Goal: Task Accomplishment & Management: Use online tool/utility

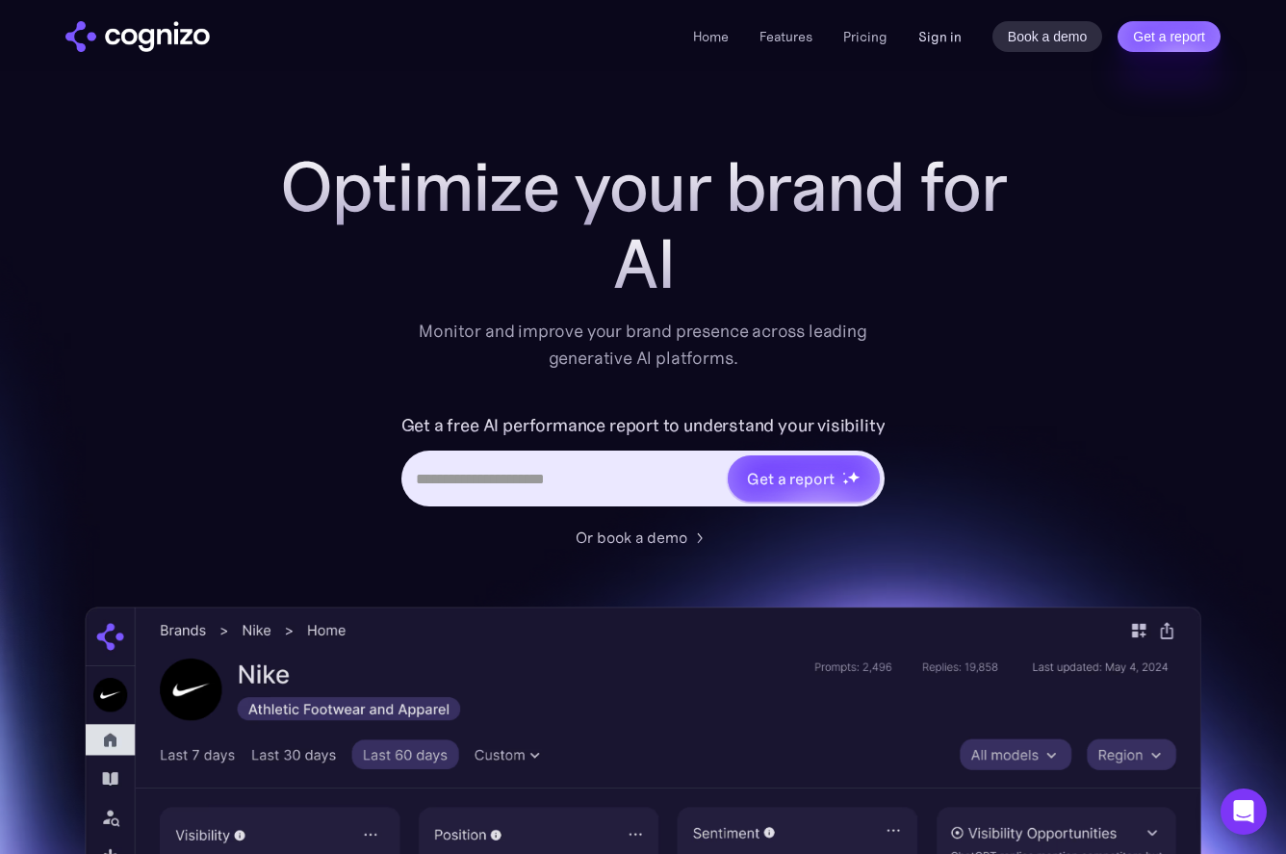
click at [955, 31] on link "Sign in" at bounding box center [939, 36] width 43 height 23
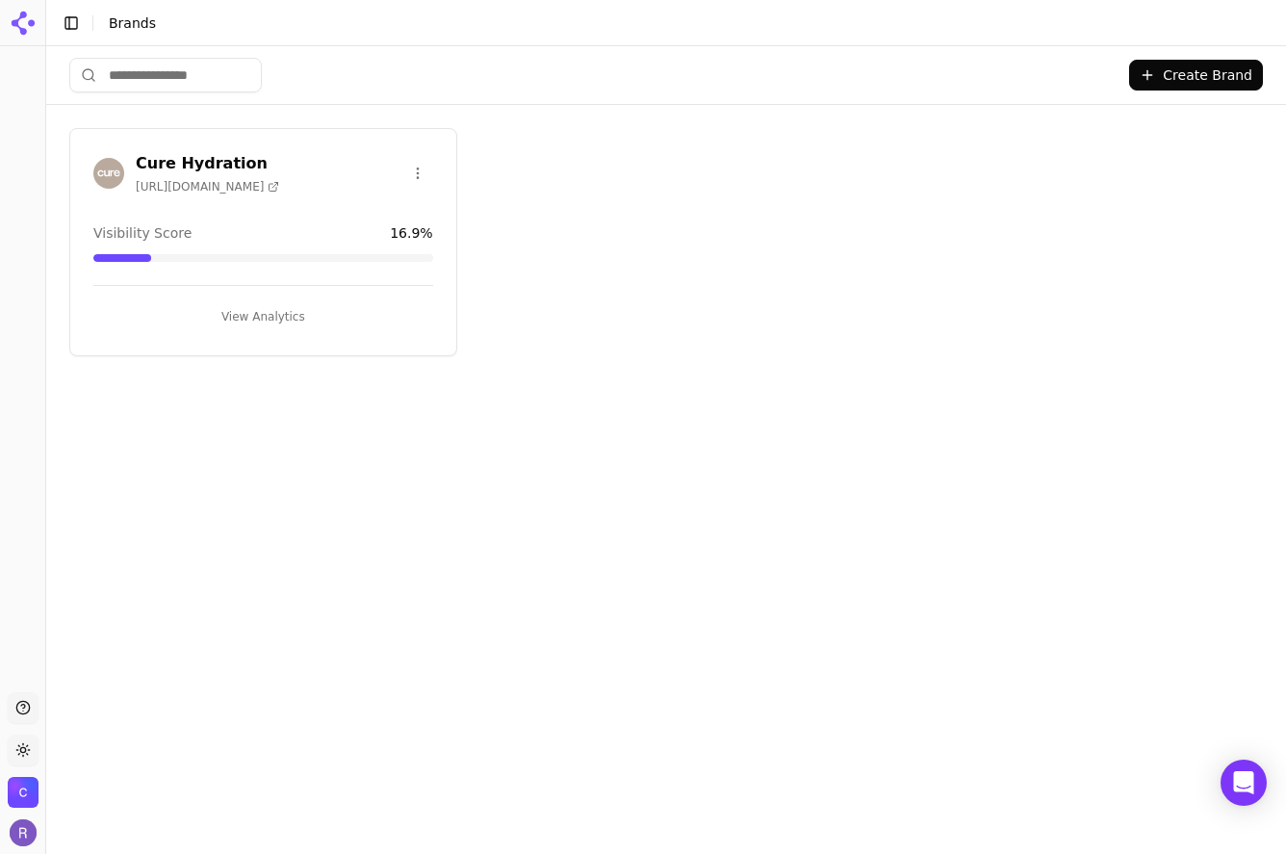
click at [176, 153] on h3 "Cure Hydration" at bounding box center [207, 163] width 143 height 23
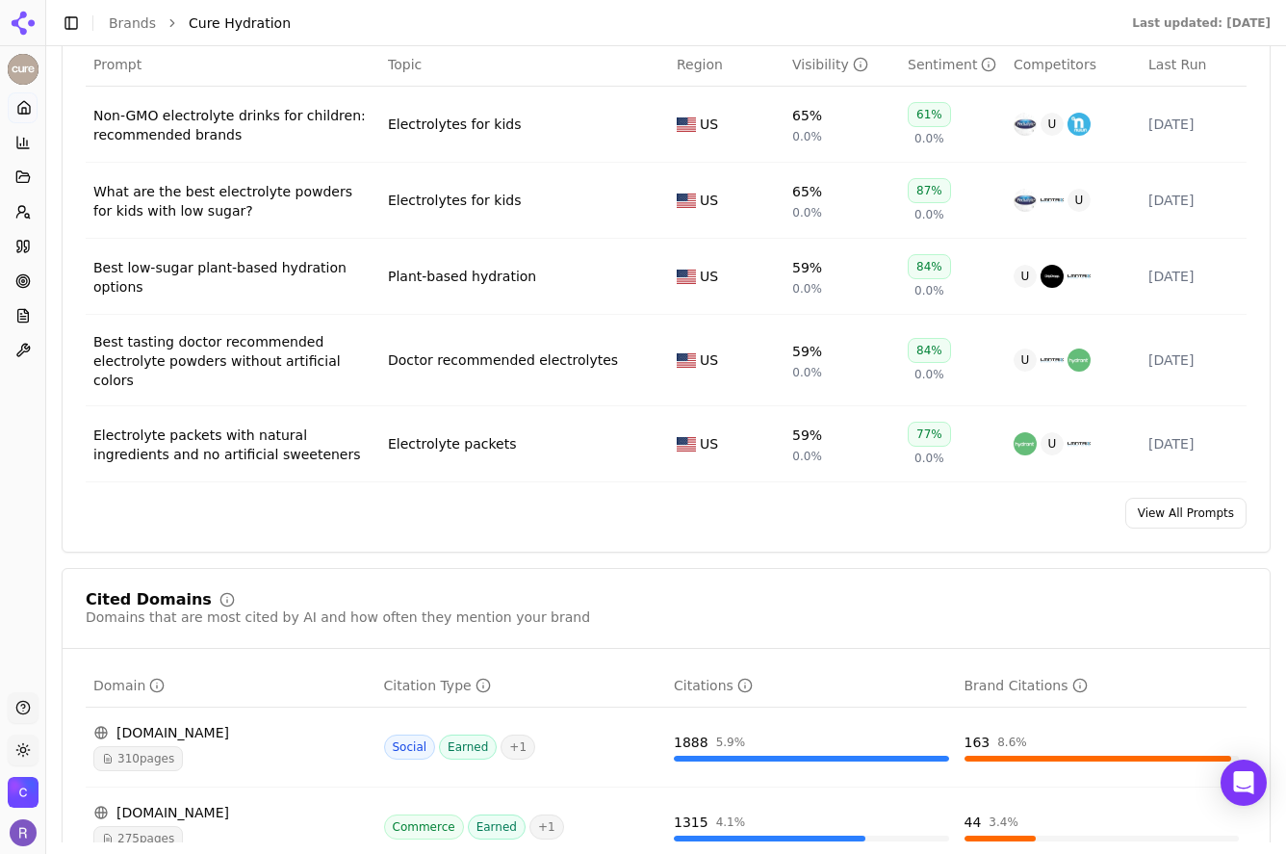
scroll to position [1520, 0]
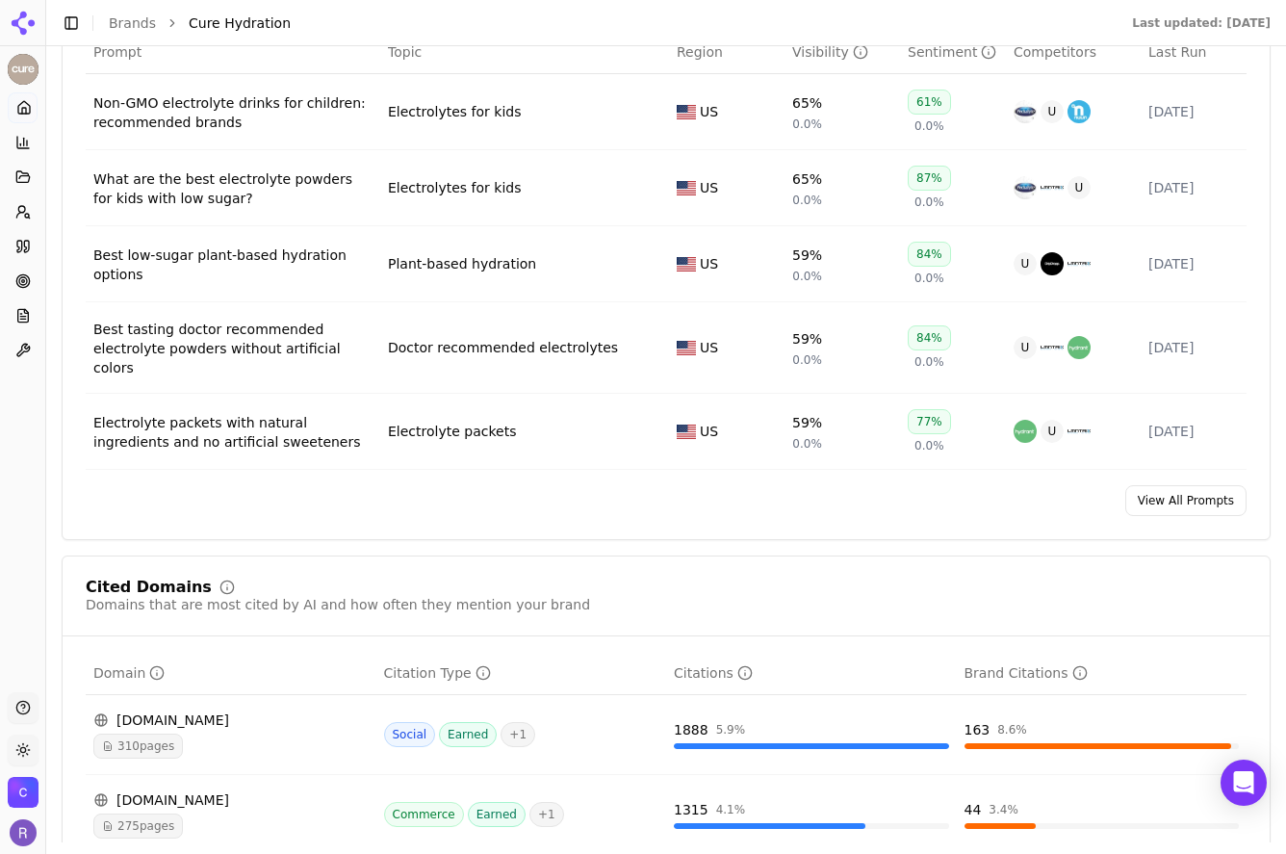
click at [1159, 488] on link "View All Prompts" at bounding box center [1185, 500] width 121 height 31
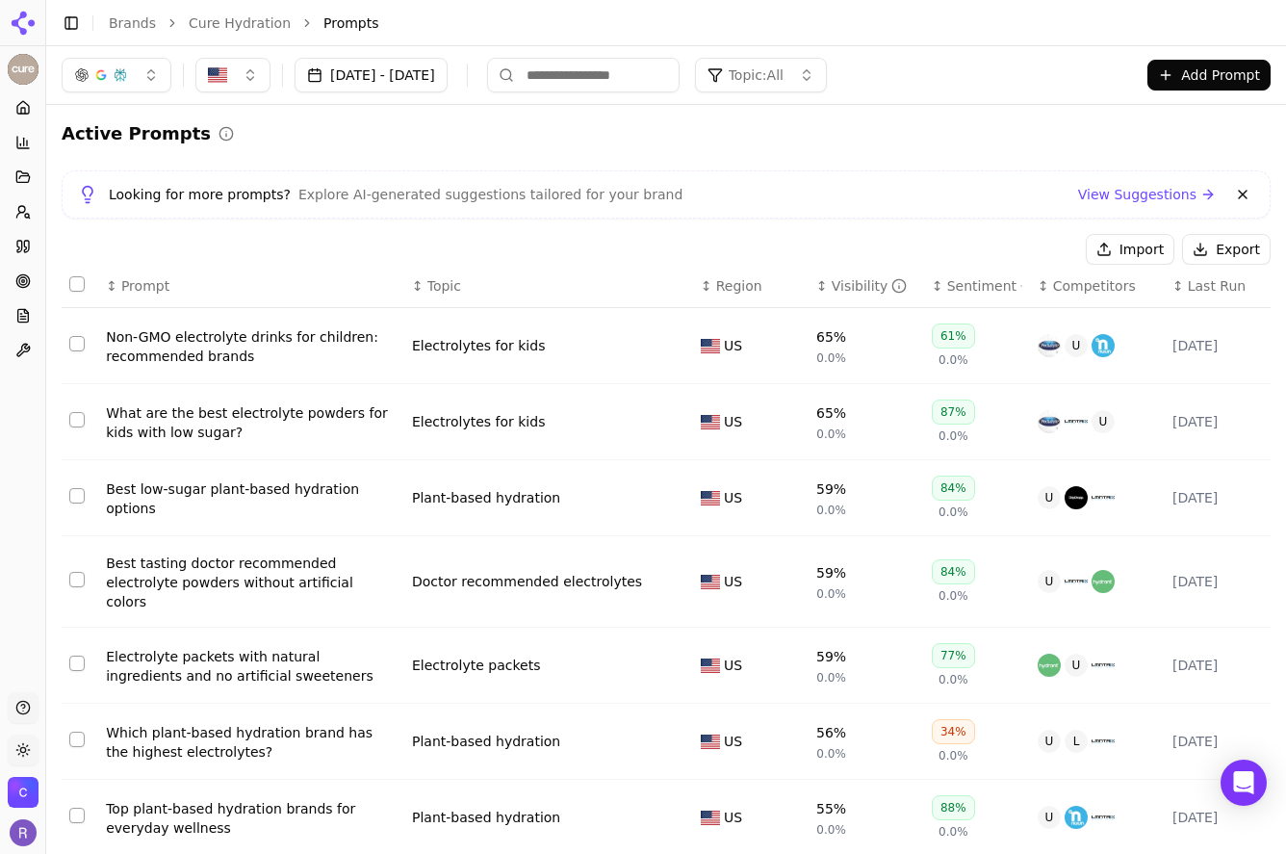
click at [621, 73] on input at bounding box center [583, 75] width 192 height 35
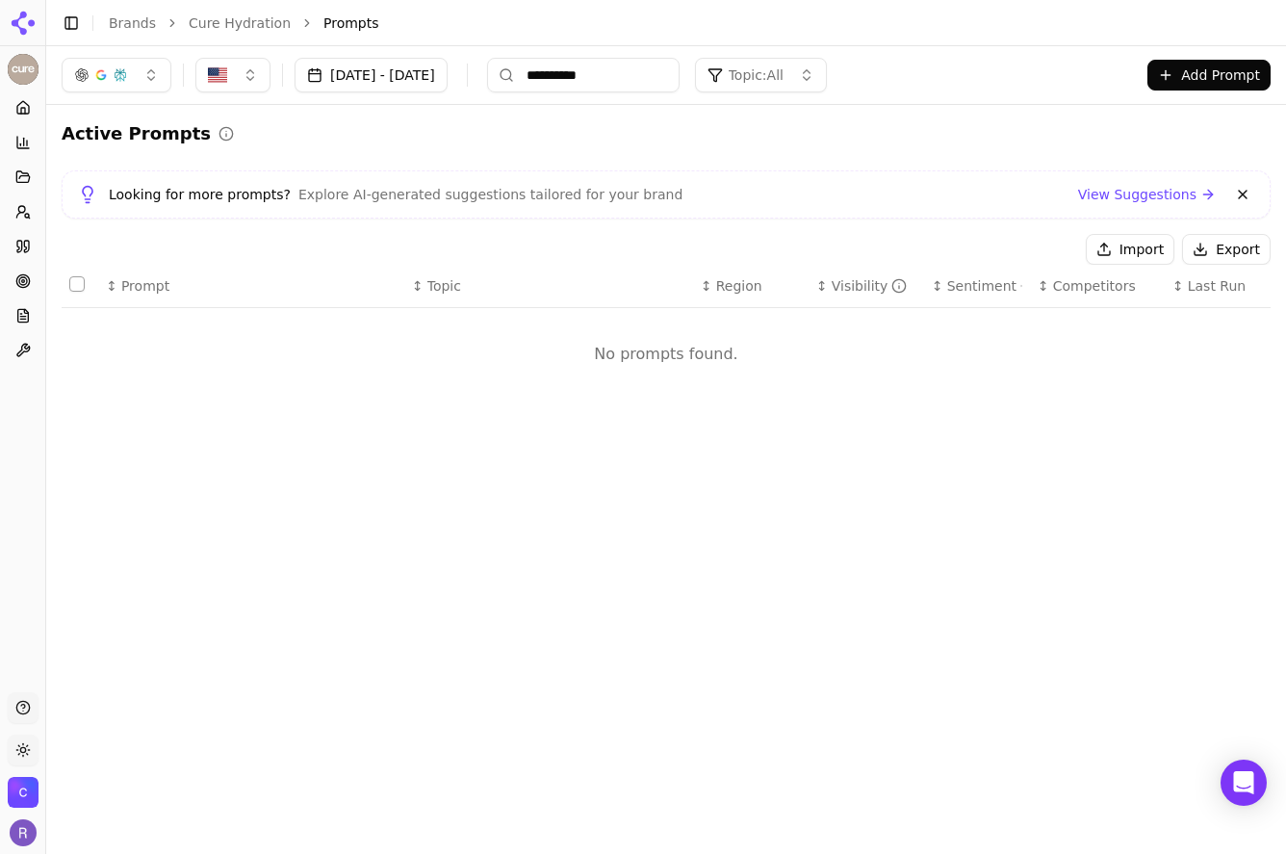
click at [639, 79] on input "**********" at bounding box center [583, 75] width 192 height 35
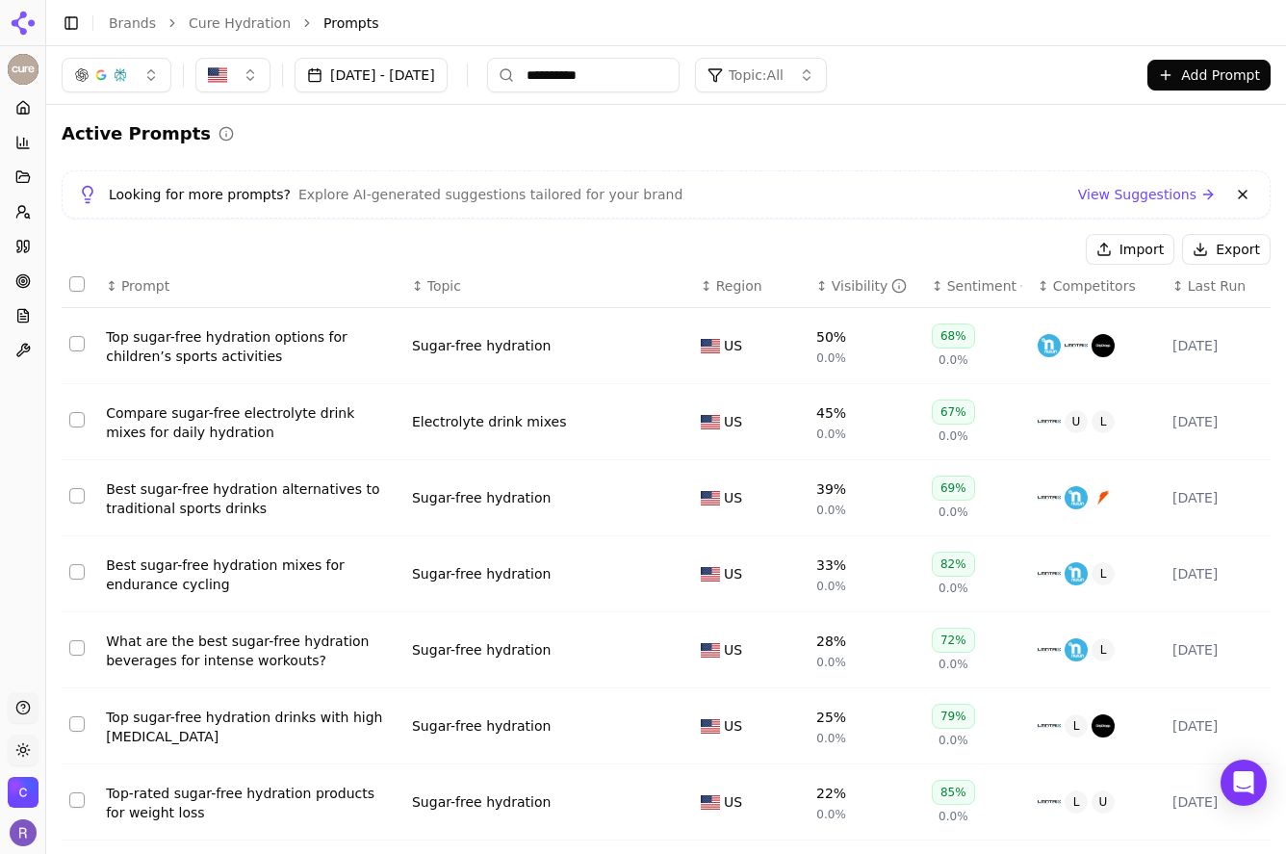
type input "**********"
click at [81, 287] on button "Select all rows" at bounding box center [76, 283] width 15 height 15
click at [1031, 257] on button "Deactivate ( 10 )" at bounding box center [1002, 249] width 149 height 31
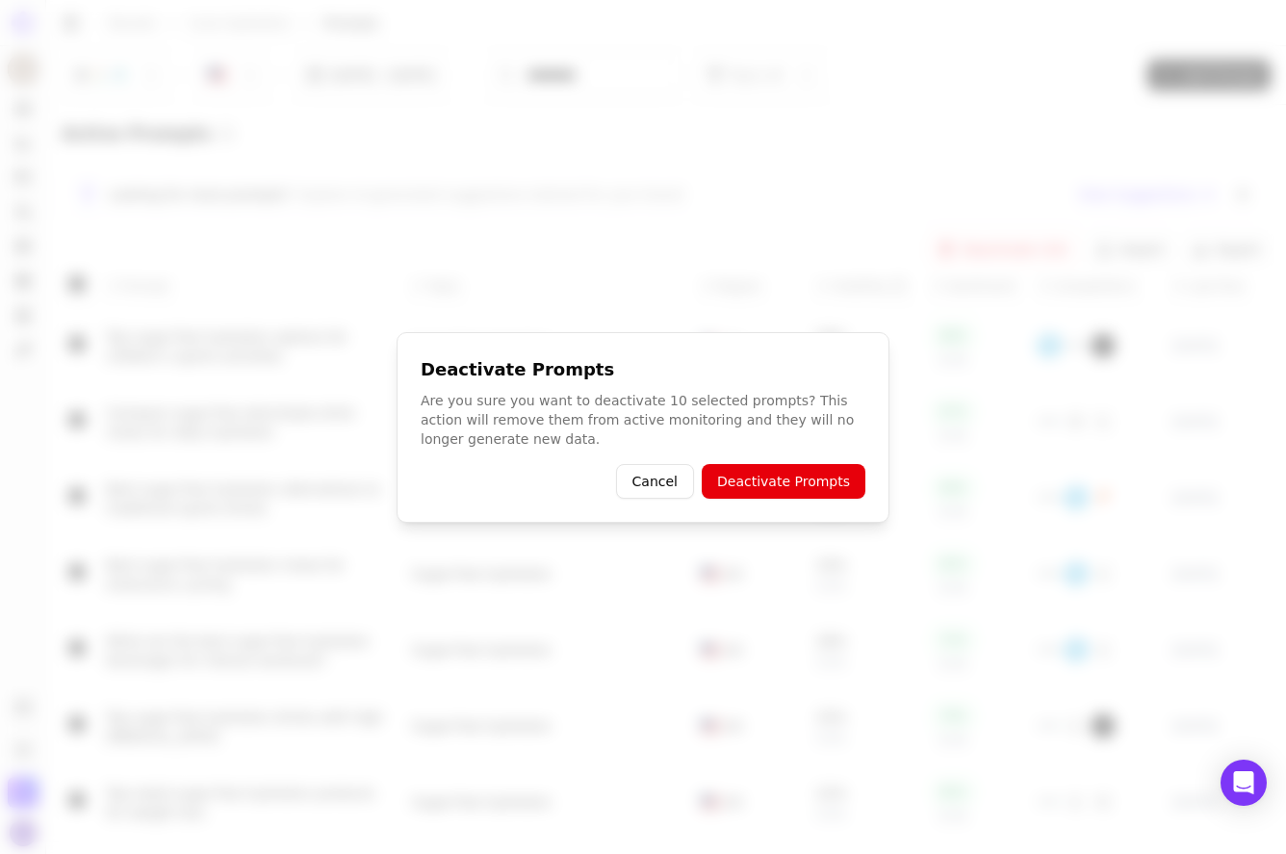
click at [799, 487] on button "Deactivate Prompts" at bounding box center [784, 481] width 164 height 35
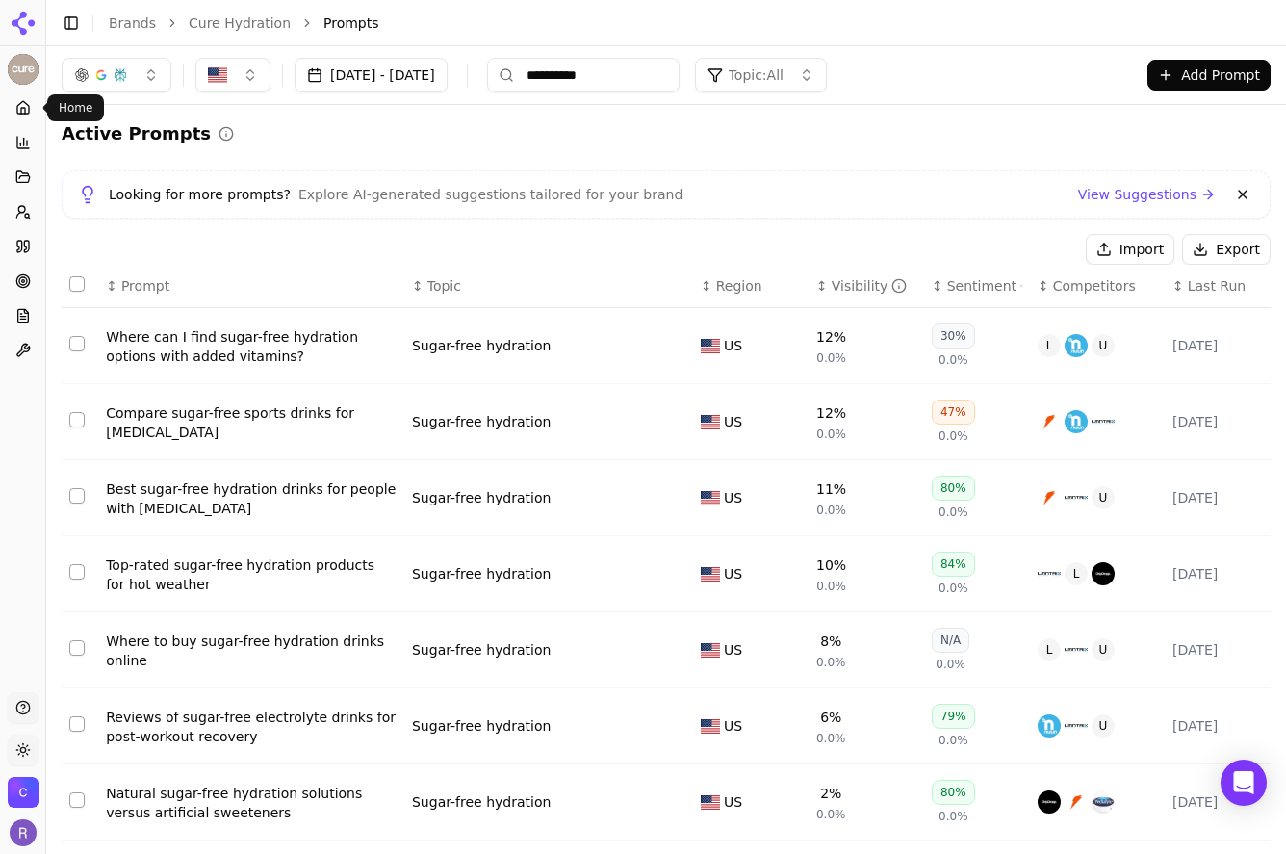
click at [19, 101] on icon at bounding box center [22, 107] width 15 height 15
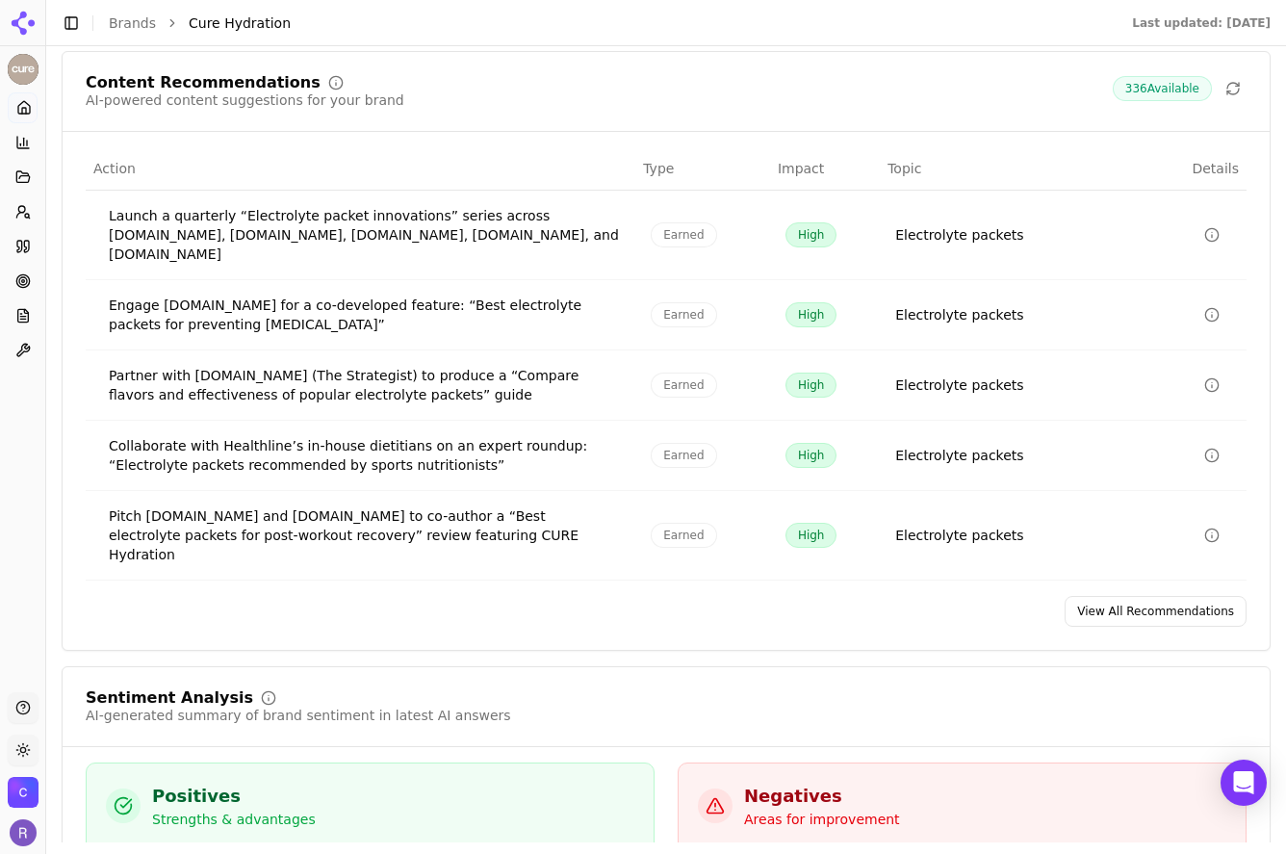
scroll to position [3110, 0]
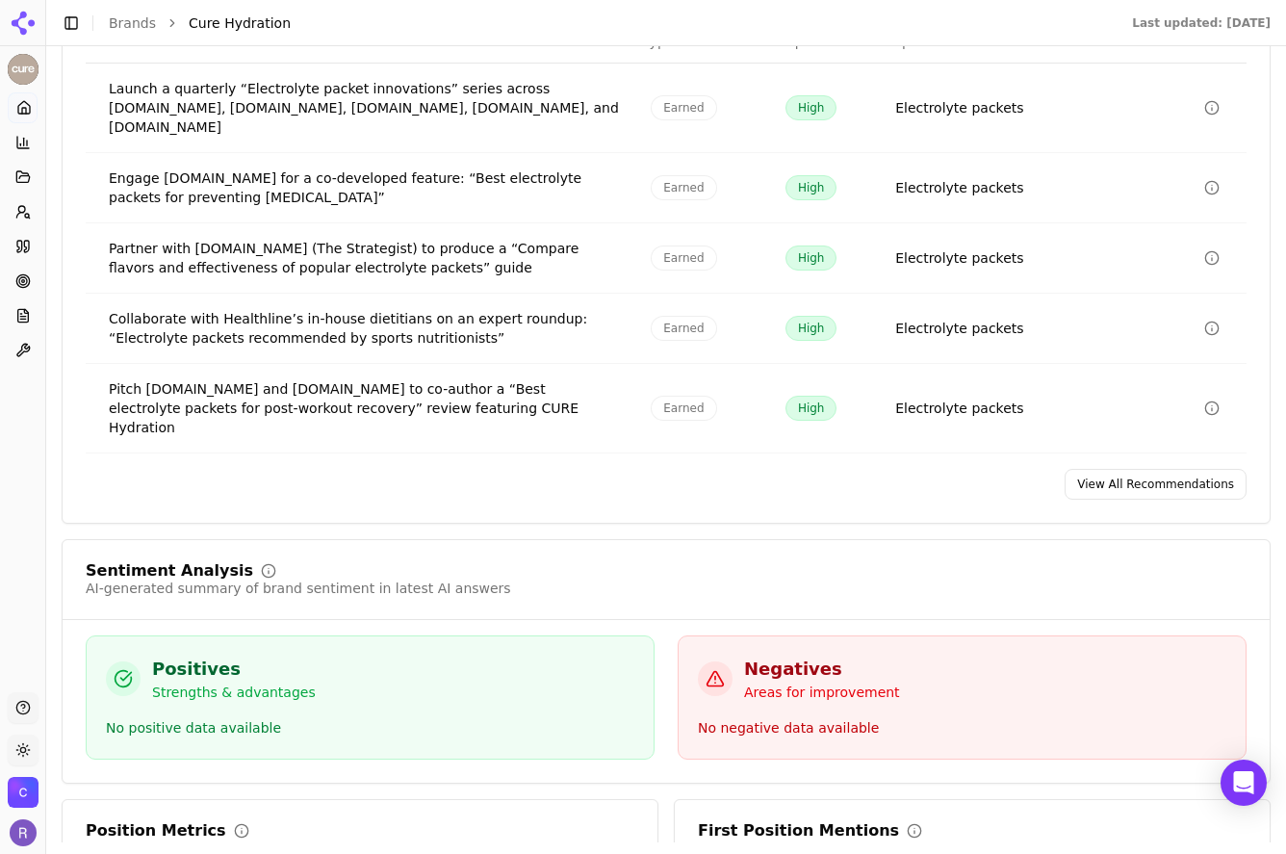
click at [1171, 469] on link "View All Recommendations" at bounding box center [1155, 484] width 182 height 31
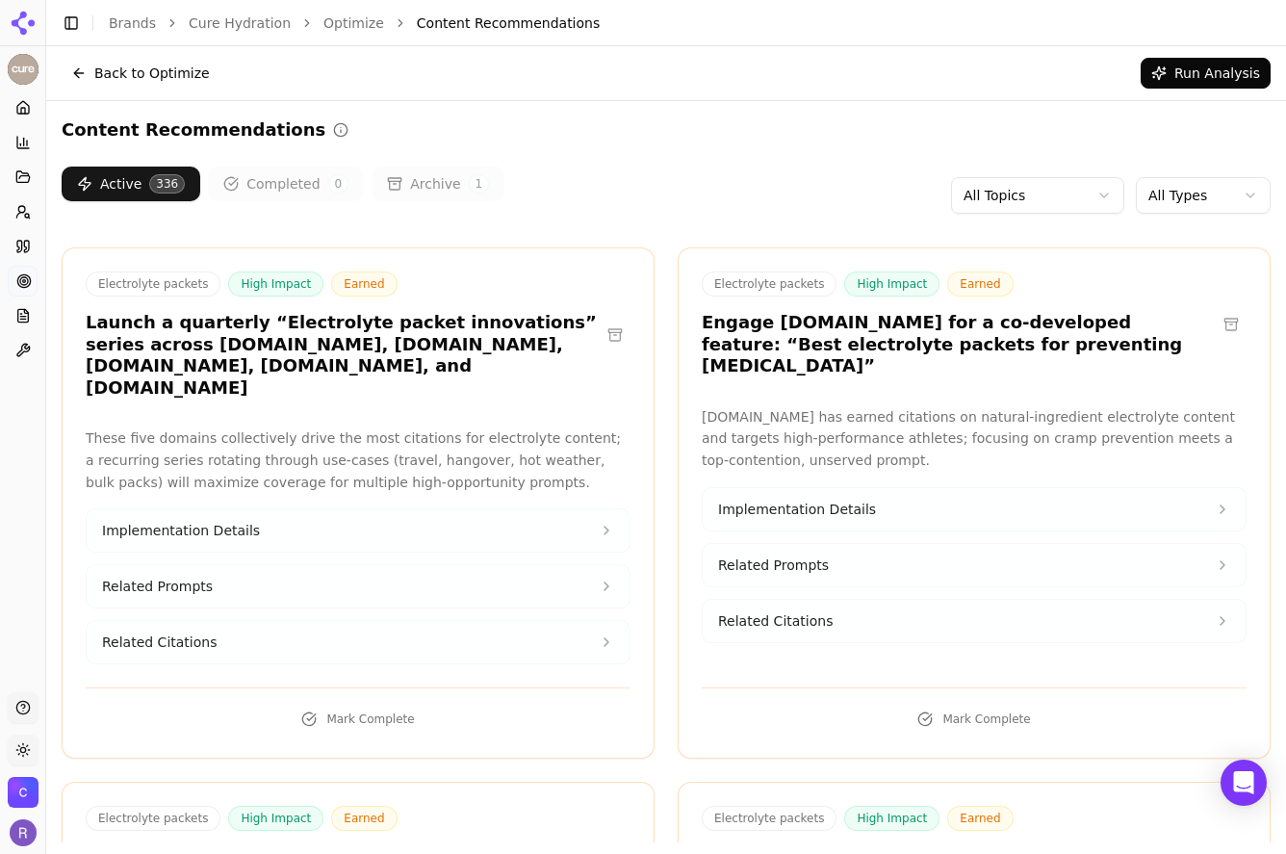
click at [1067, 188] on html "Cure Hydration Platform Home Competition Topics Prompts Citations Optimize Repo…" at bounding box center [643, 427] width 1286 height 854
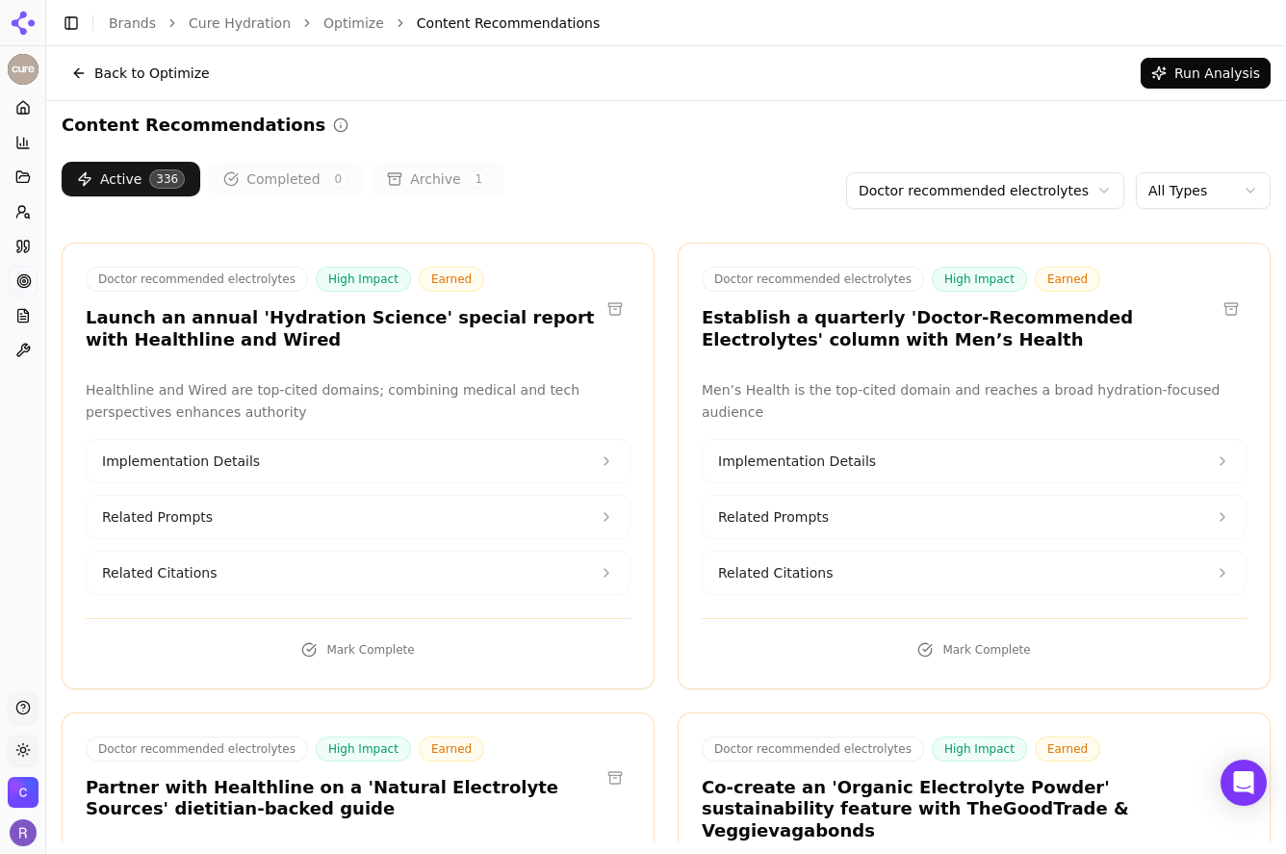
scroll to position [7, 0]
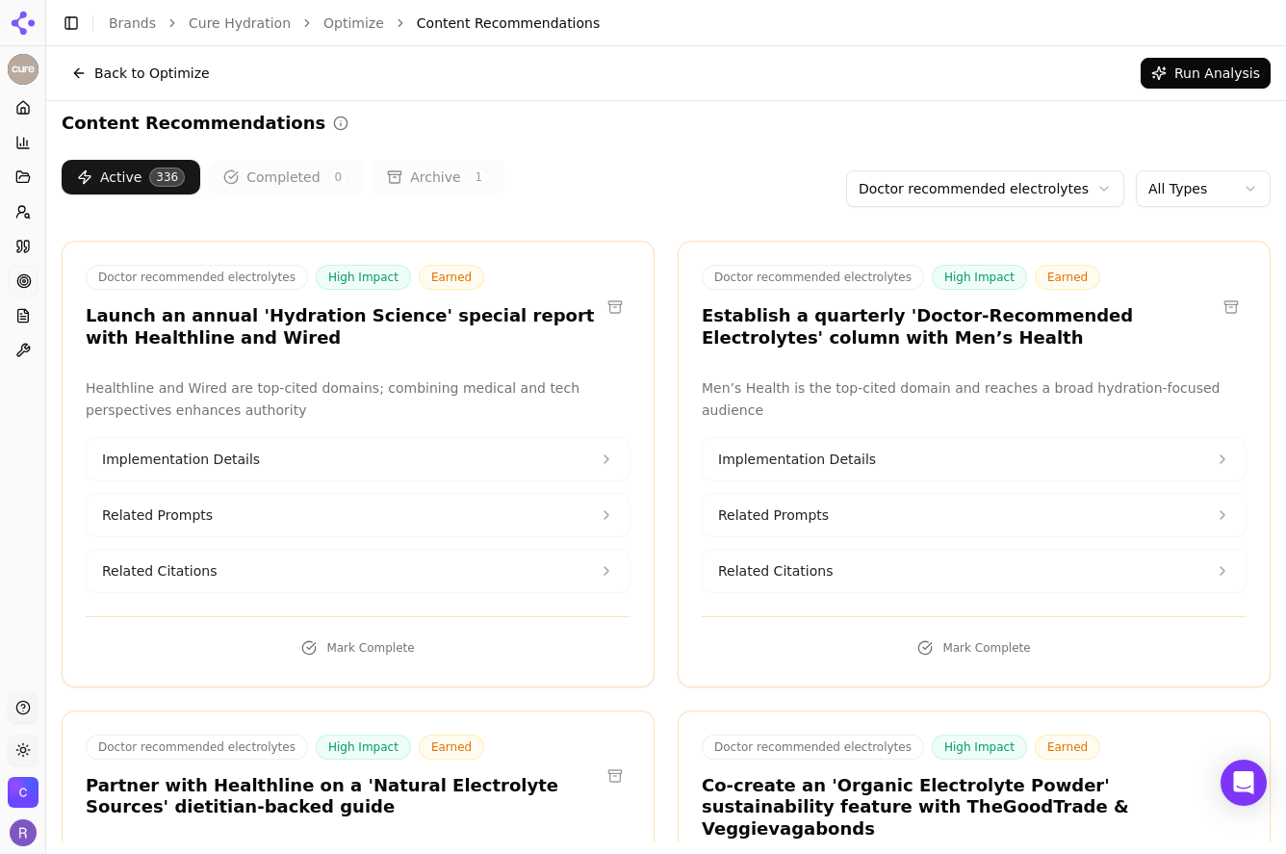
click at [1156, 185] on html "Cure Hydration Platform Home Competition Topics Prompts Citations Optimize Repo…" at bounding box center [643, 427] width 1286 height 854
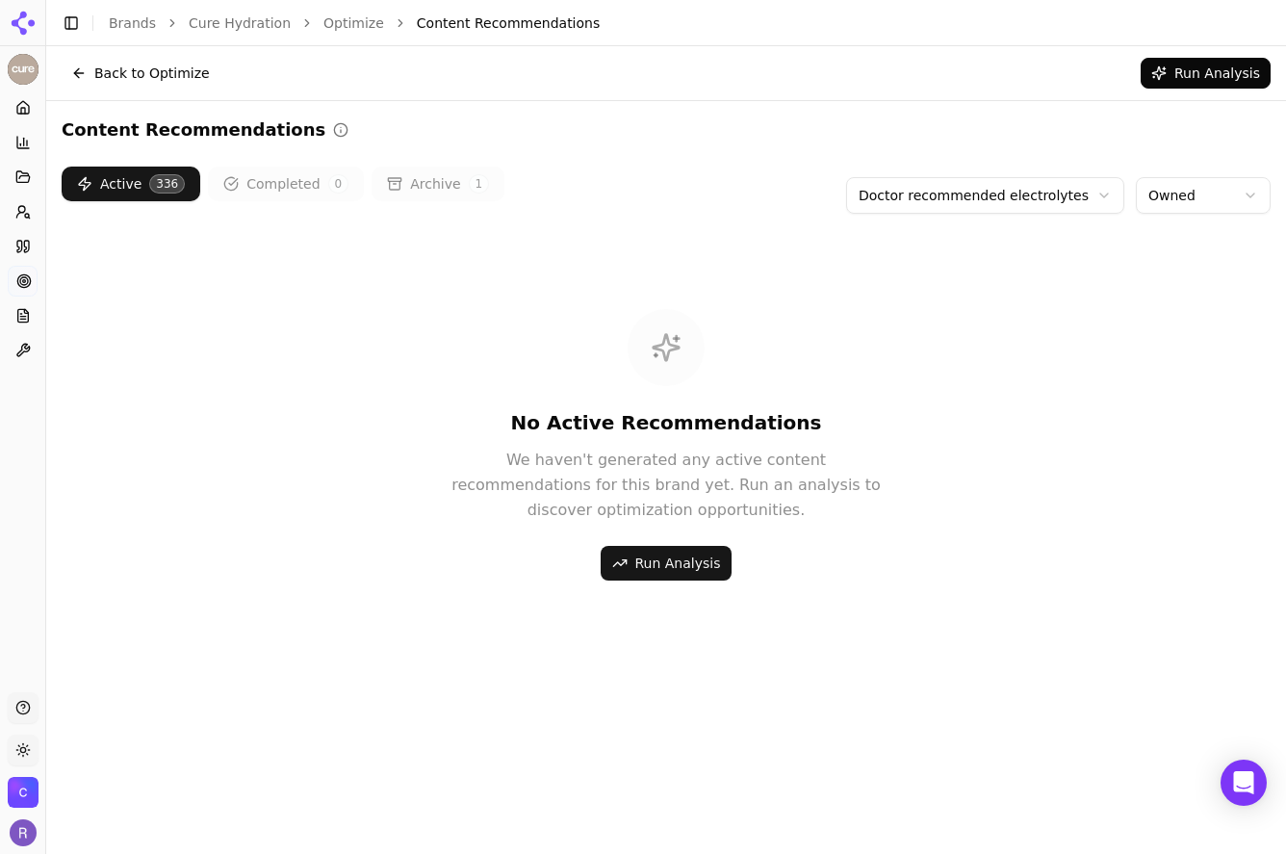
click at [712, 566] on button "Run Analysis" at bounding box center [667, 563] width 132 height 35
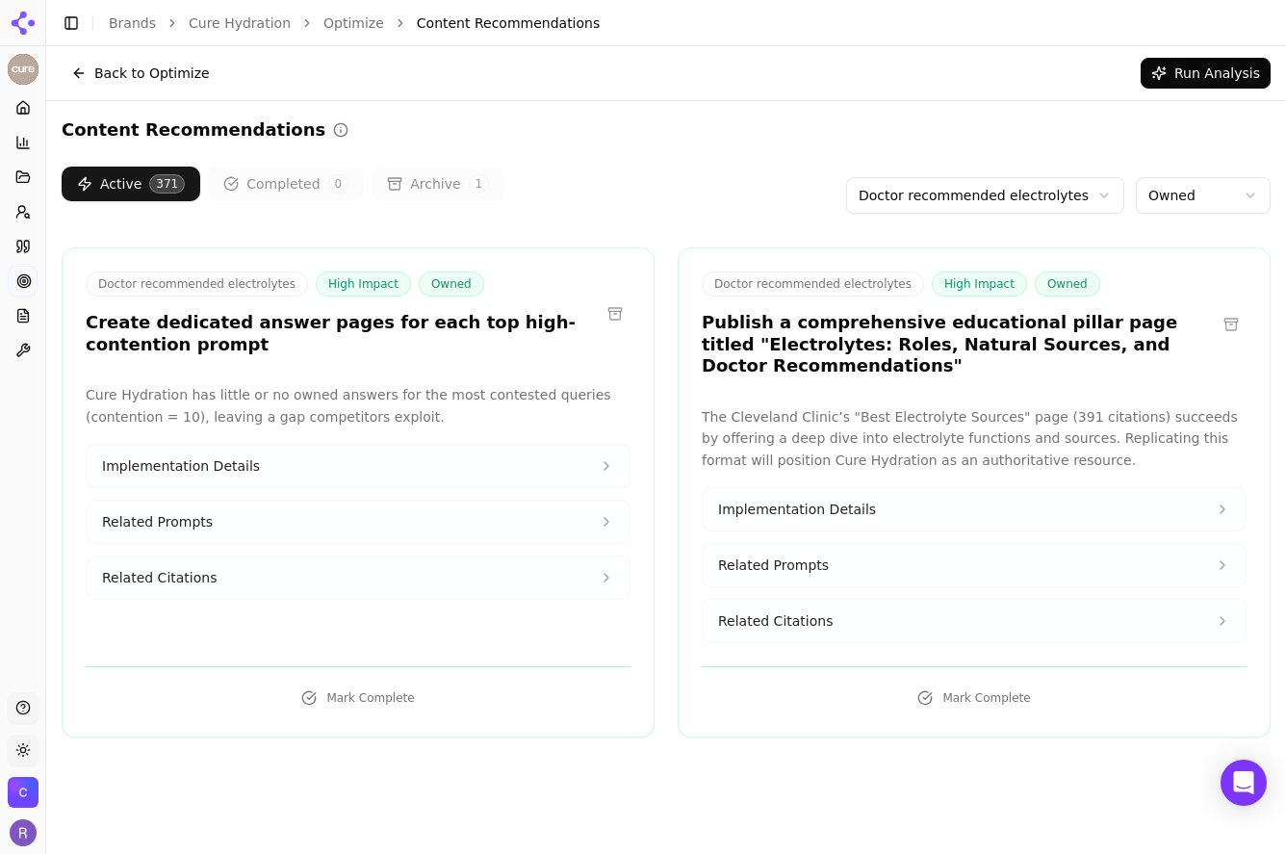
click at [446, 570] on button "Related Citations" at bounding box center [358, 577] width 543 height 42
click at [443, 471] on button "Implementation Details" at bounding box center [358, 466] width 543 height 42
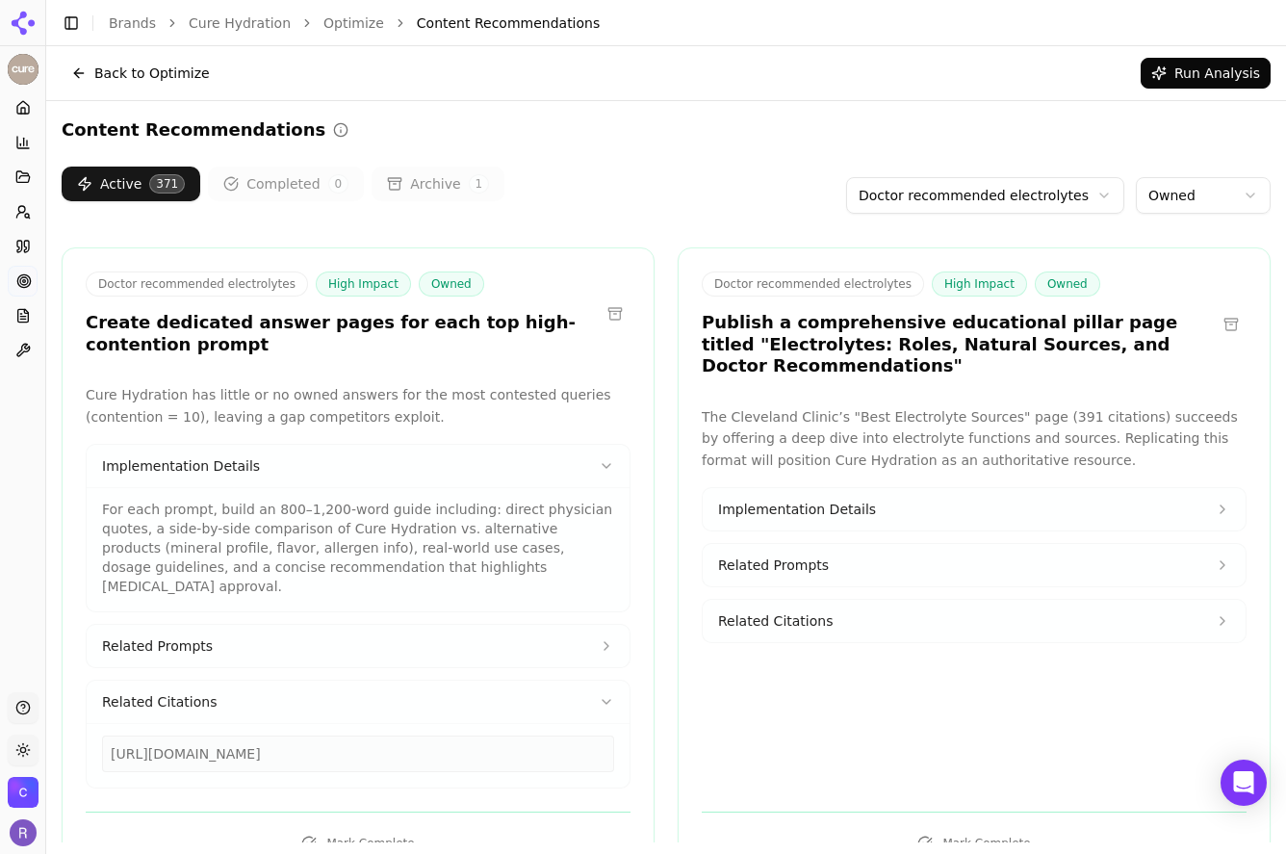
click at [407, 625] on button "Related Prompts" at bounding box center [358, 646] width 543 height 42
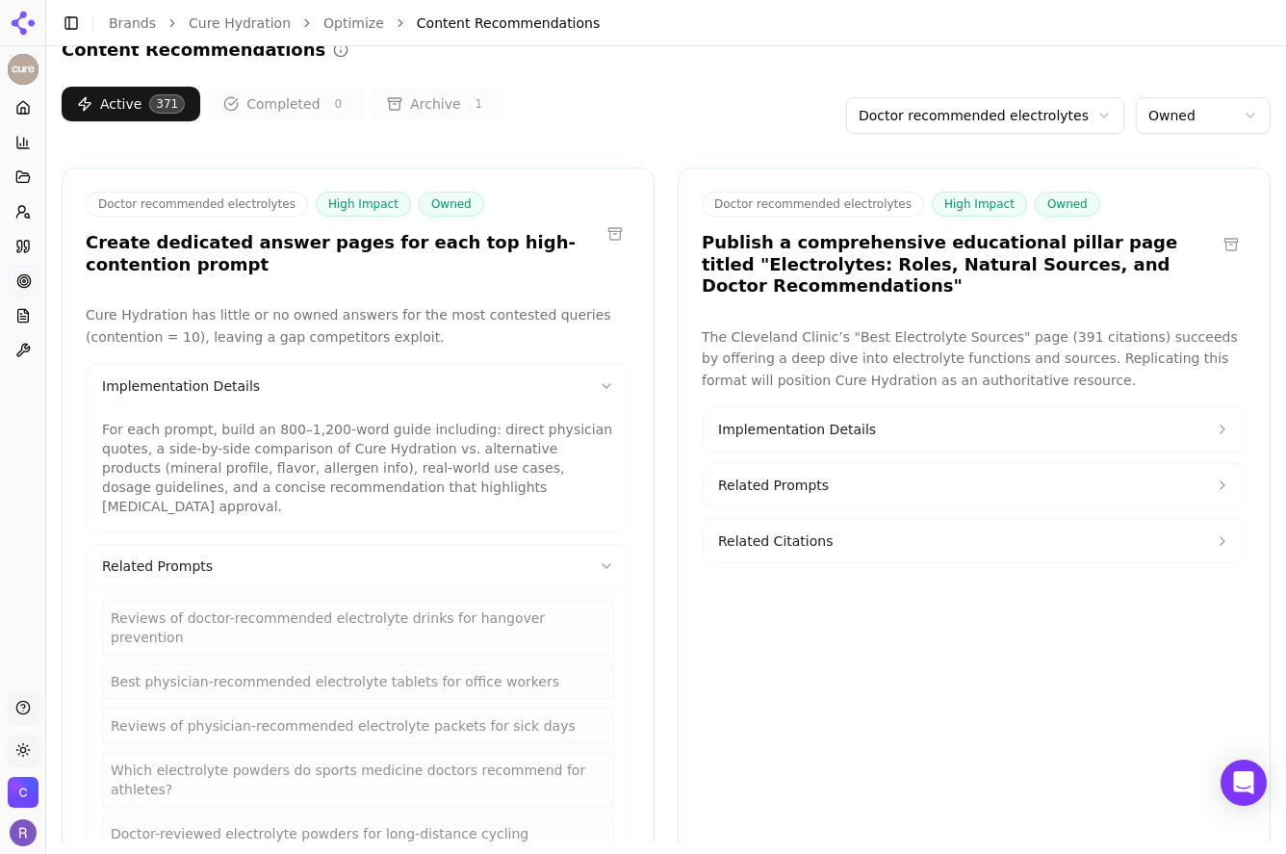
scroll to position [124, 0]
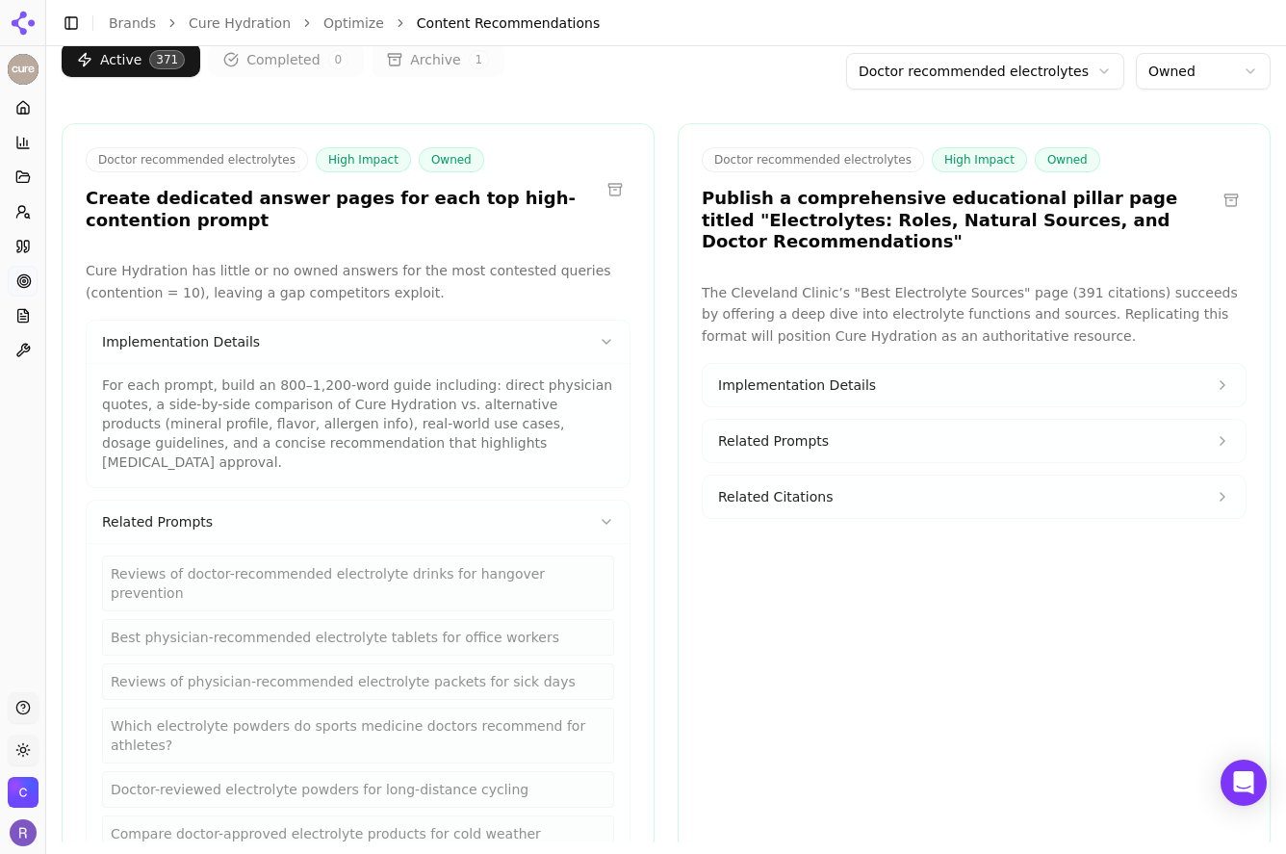
click at [390, 619] on div "Best physician-recommended electrolyte tablets for office workers" at bounding box center [358, 637] width 512 height 37
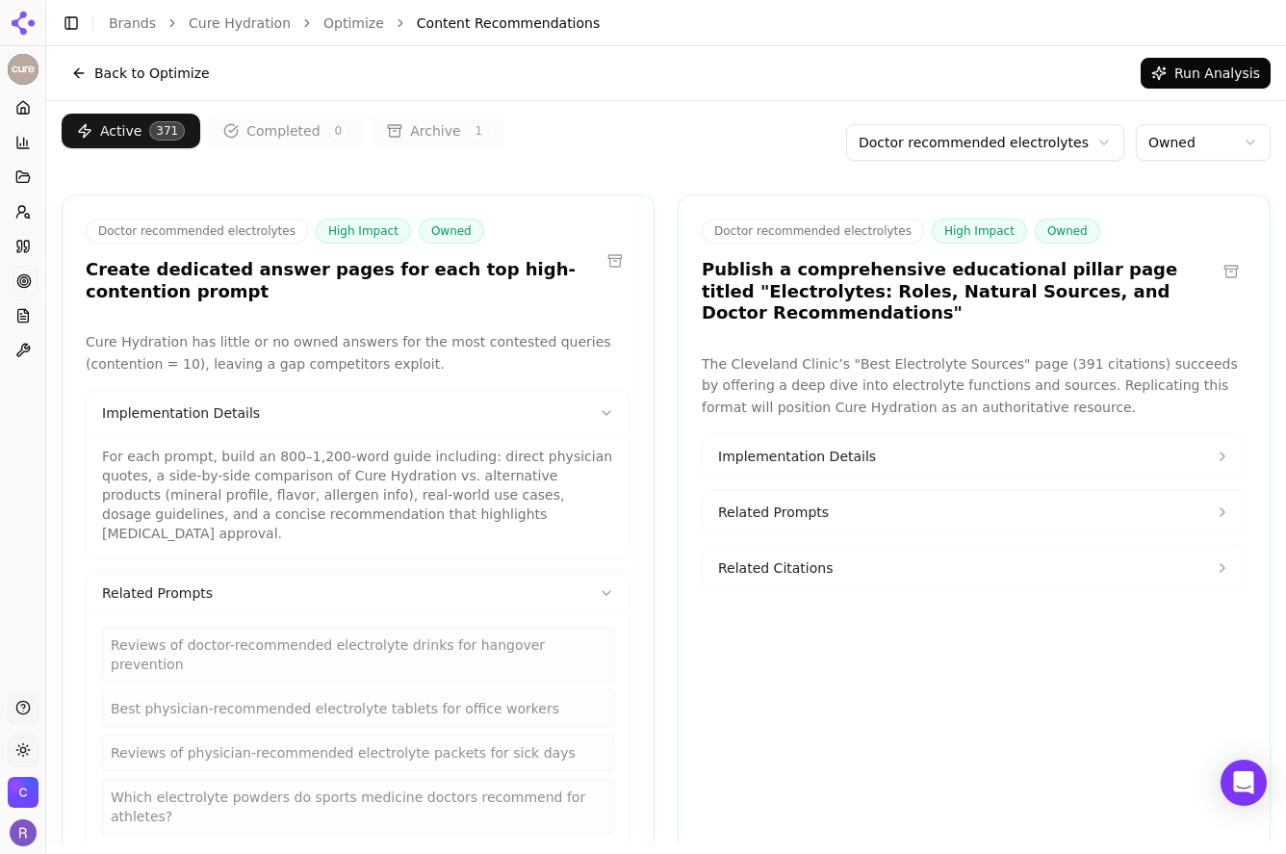
scroll to position [0, 0]
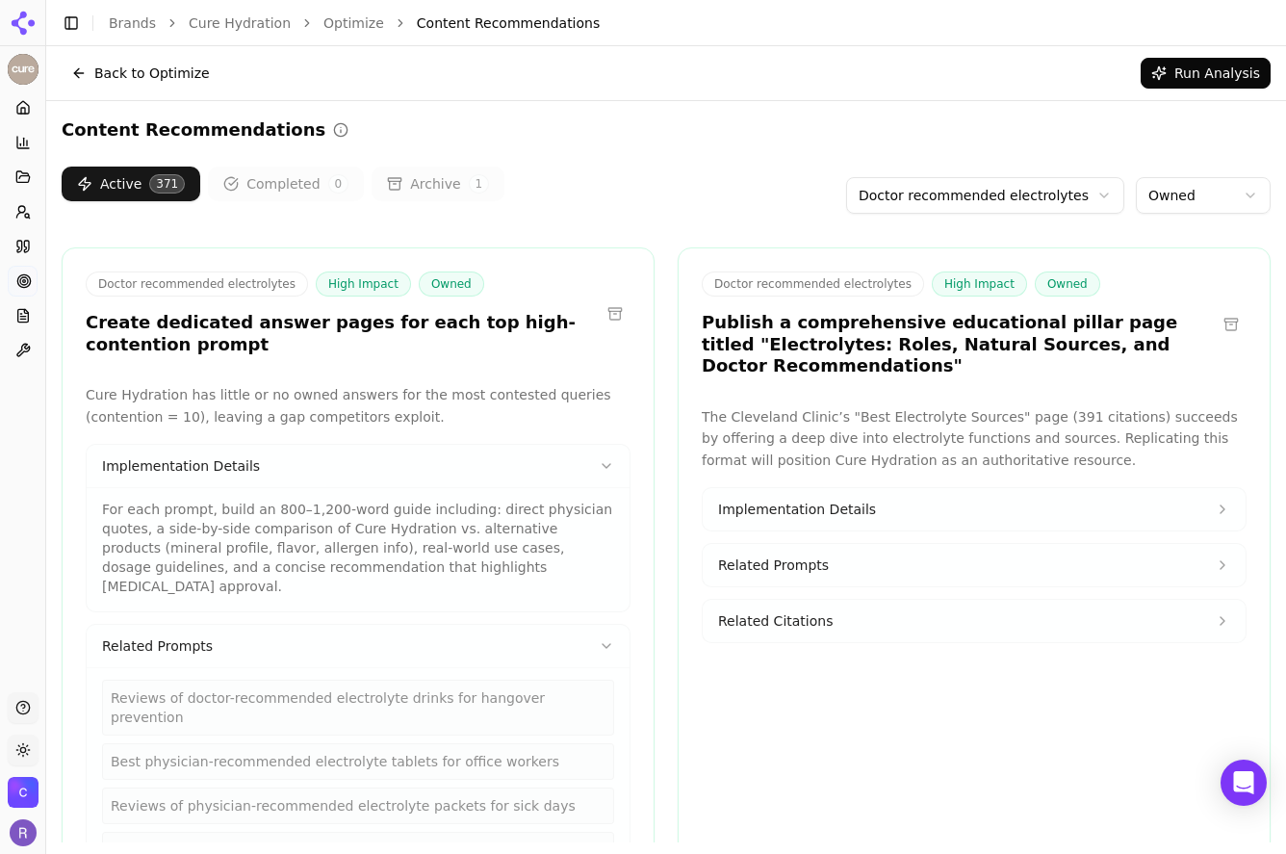
click at [879, 578] on button "Related Prompts" at bounding box center [974, 565] width 543 height 42
click at [860, 695] on button "Related Citations" at bounding box center [974, 685] width 543 height 42
click at [906, 737] on div "https://health.clevelandclinic.org/best-electrolyte-sources" at bounding box center [974, 737] width 512 height 37
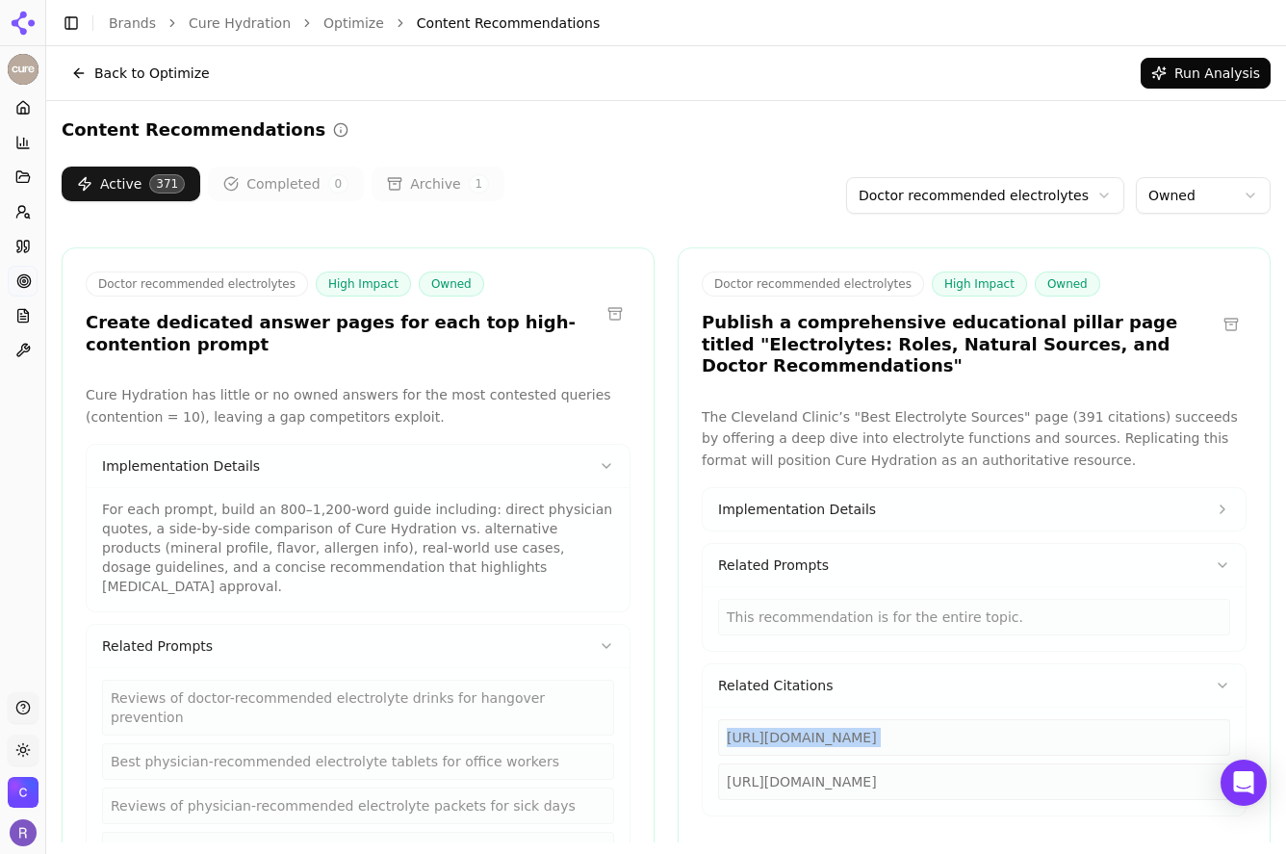
click at [906, 737] on div "https://health.clevelandclinic.org/best-electrolyte-sources" at bounding box center [974, 737] width 512 height 37
copy div "https://health.clevelandclinic.org/best-electrolyte-sources"
